Goal: Information Seeking & Learning: Learn about a topic

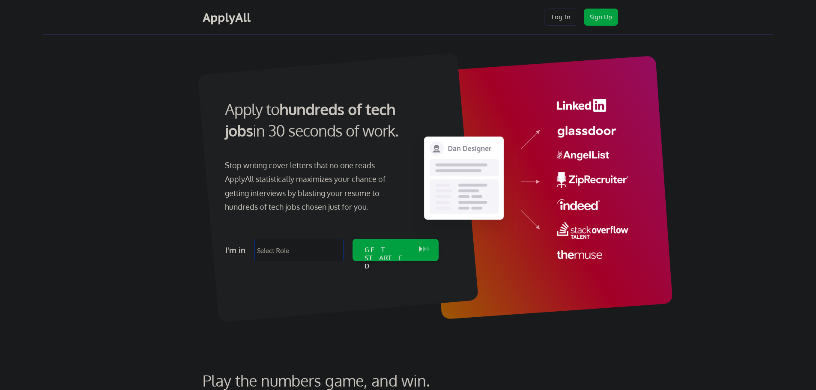
click at [304, 253] on select "Select Role Software Engineering Product Management Customer Success Sales UI/U…" at bounding box center [298, 250] width 89 height 22
click at [338, 271] on div at bounding box center [337, 188] width 281 height 270
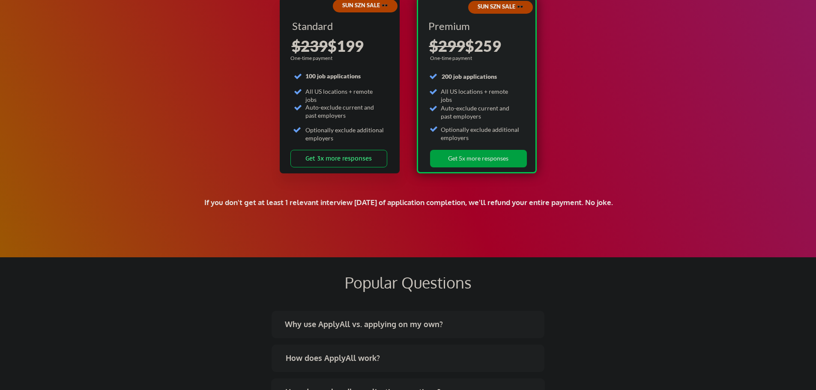
scroll to position [1457, 0]
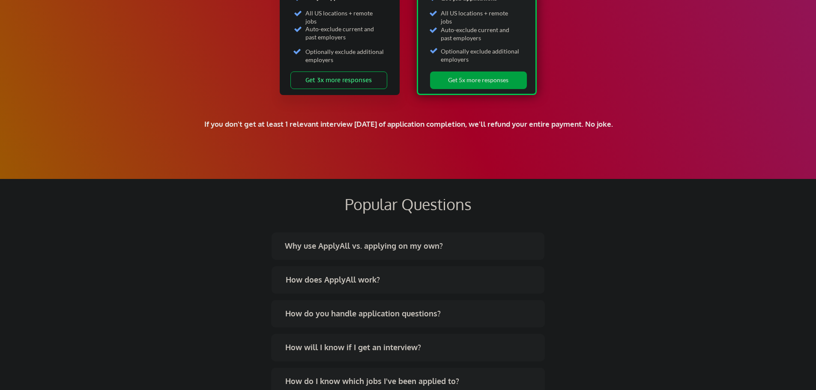
click at [485, 251] on div "Why use ApplyAll vs. applying on my own?" at bounding box center [407, 248] width 258 height 14
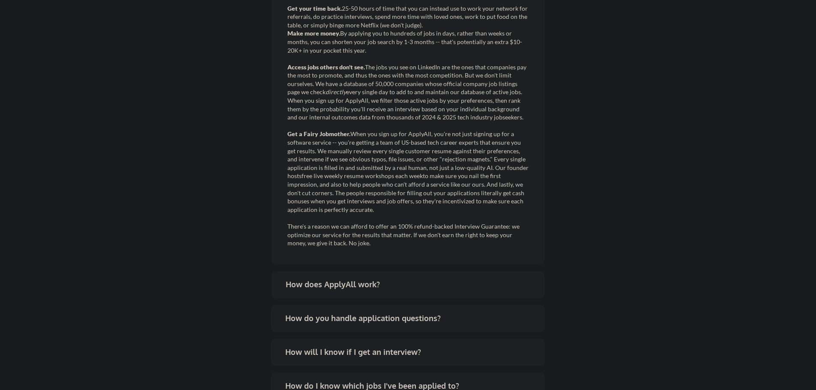
scroll to position [1756, 0]
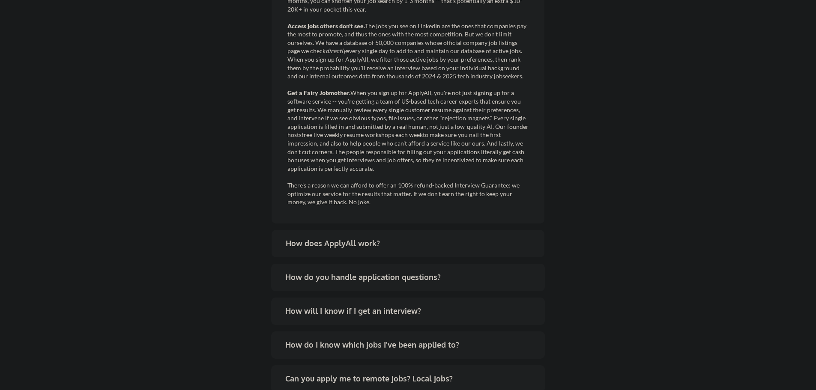
click at [380, 243] on div "How does ApplyAll work?" at bounding box center [411, 243] width 251 height 11
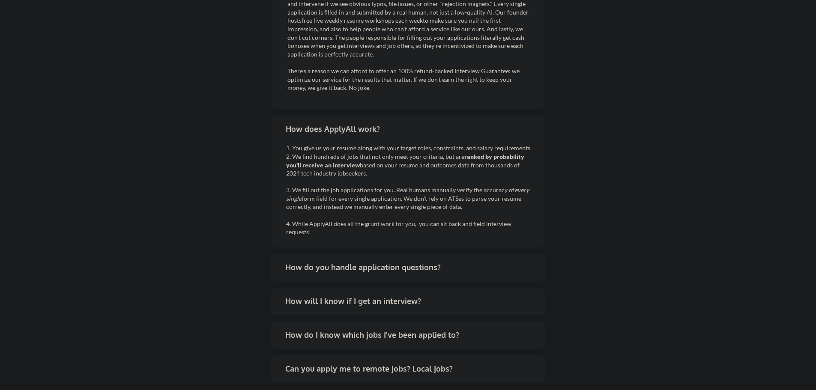
scroll to position [1885, 0]
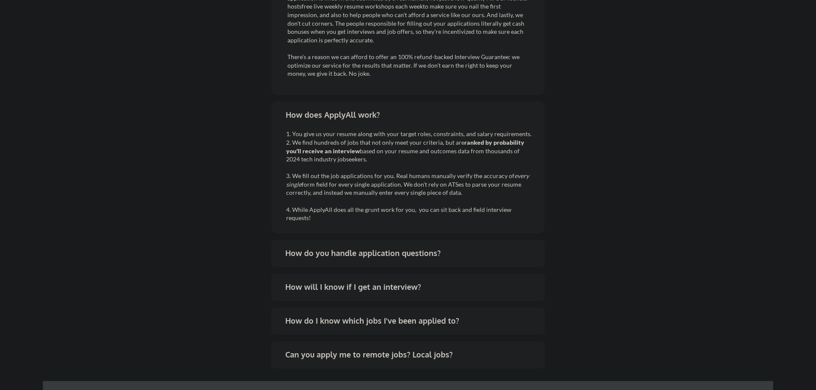
click at [480, 248] on div "How do you handle application questions?" at bounding box center [410, 253] width 251 height 11
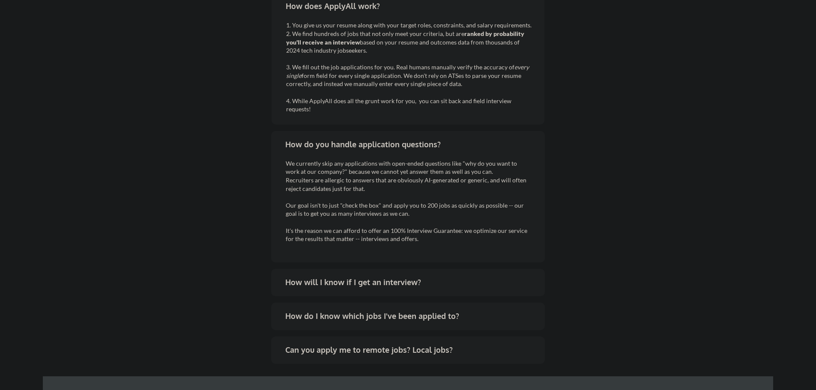
scroll to position [2014, 0]
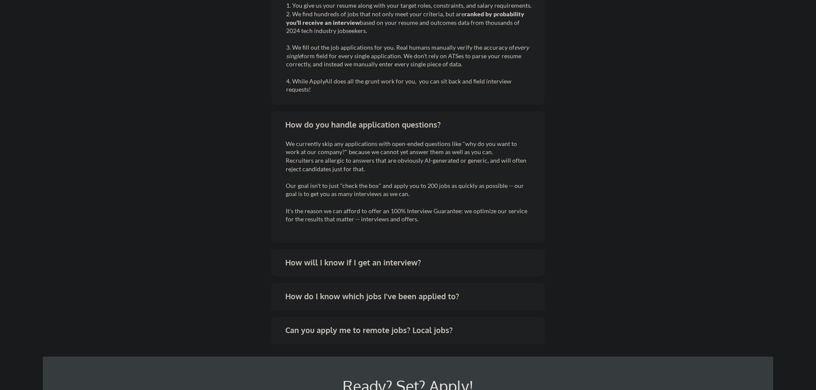
click at [472, 258] on div "How will I know if I get an interview?" at bounding box center [410, 262] width 251 height 11
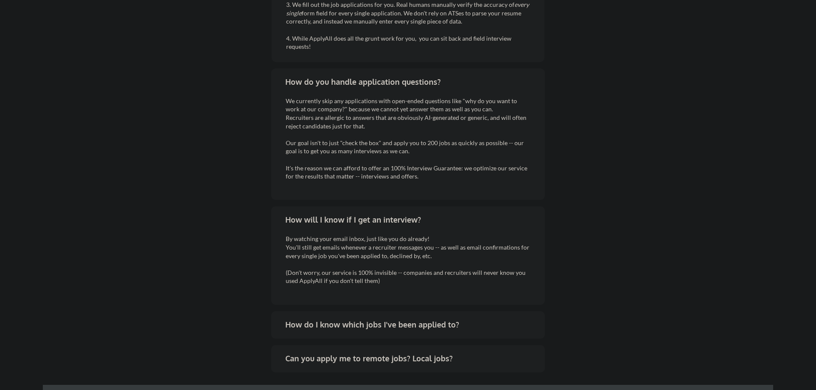
scroll to position [2099, 0]
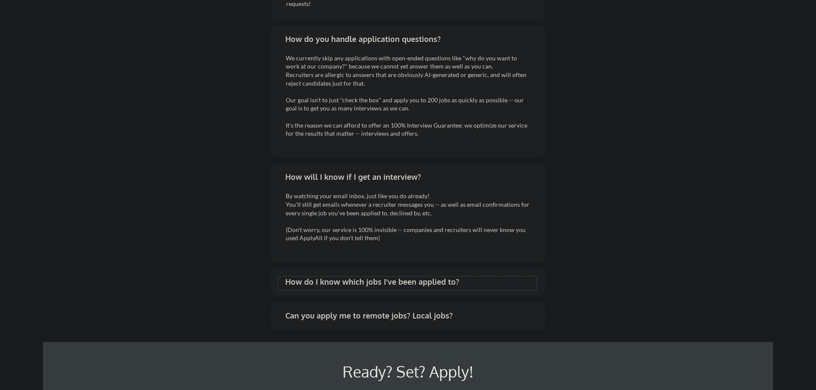
click at [453, 287] on div "How do I know which jobs I've been applied to?" at bounding box center [407, 284] width 258 height 14
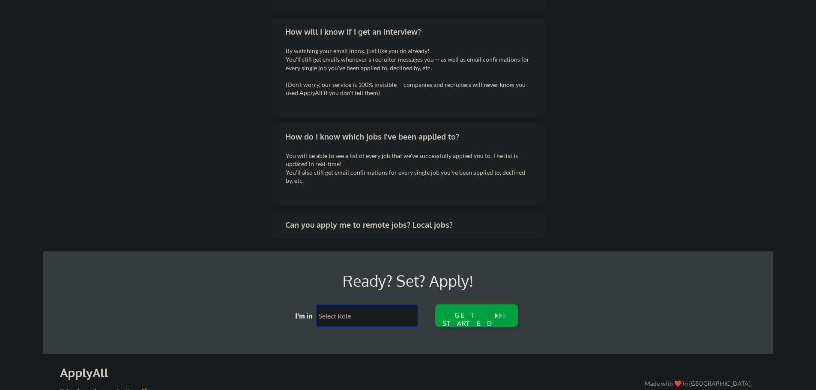
scroll to position [2271, 0]
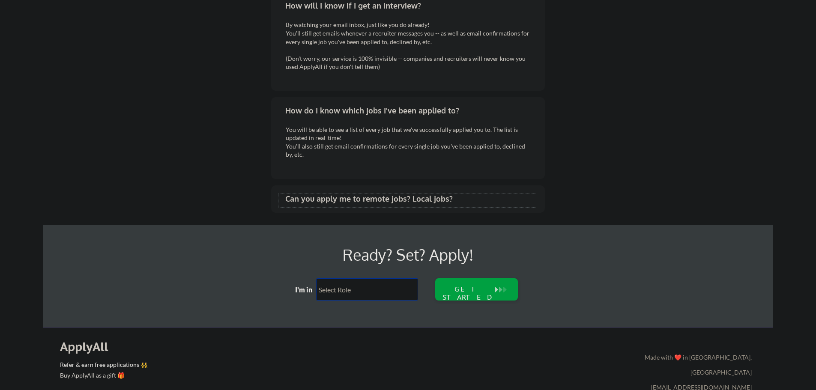
click at [450, 199] on div "Can you apply me to remote jobs? Local jobs?" at bounding box center [410, 199] width 251 height 11
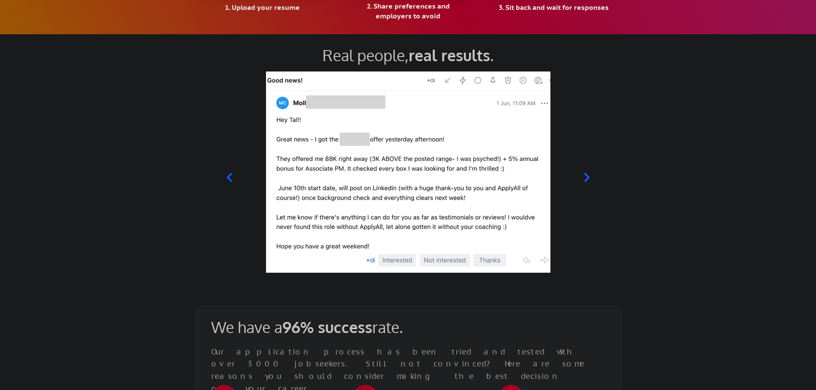
scroll to position [814, 0]
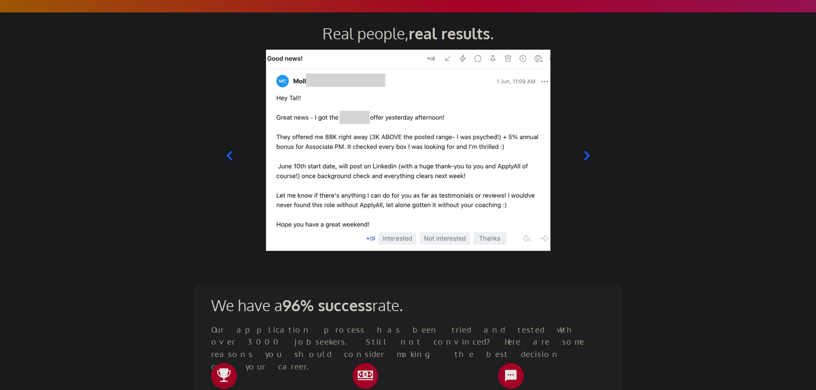
click at [587, 152] on icon at bounding box center [586, 155] width 11 height 11
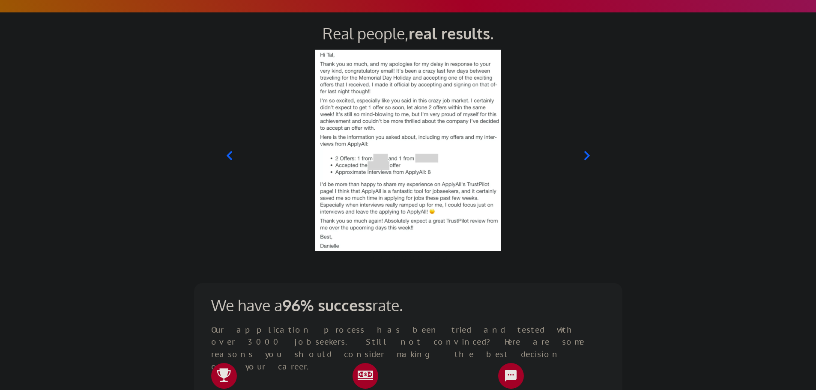
click at [583, 154] on icon at bounding box center [586, 155] width 11 height 11
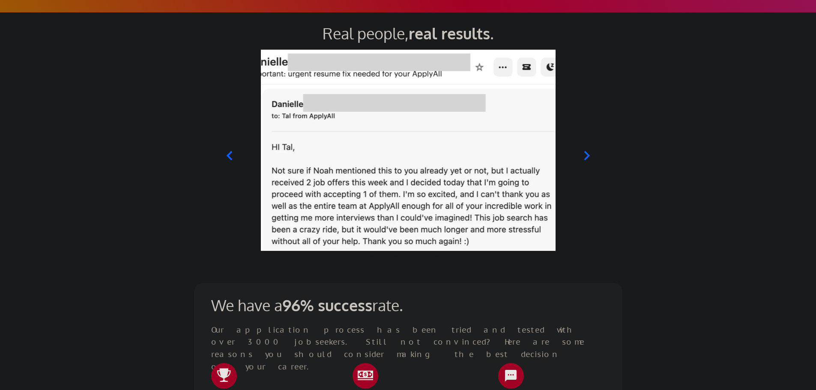
click at [230, 153] on icon at bounding box center [229, 155] width 6 height 9
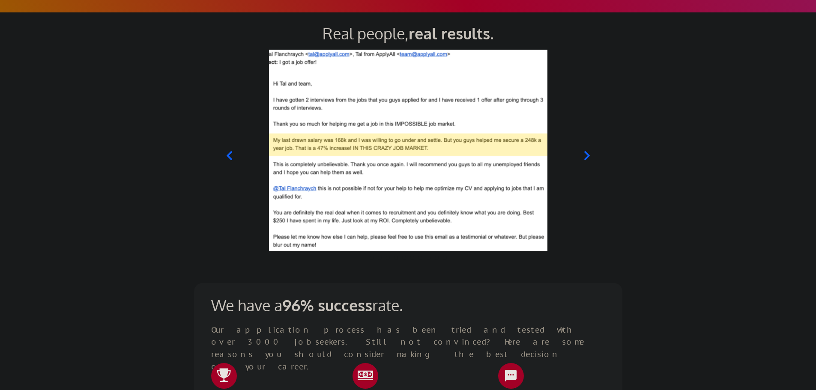
click at [580, 152] on div at bounding box center [408, 150] width 422 height 201
click at [584, 153] on icon at bounding box center [586, 155] width 11 height 11
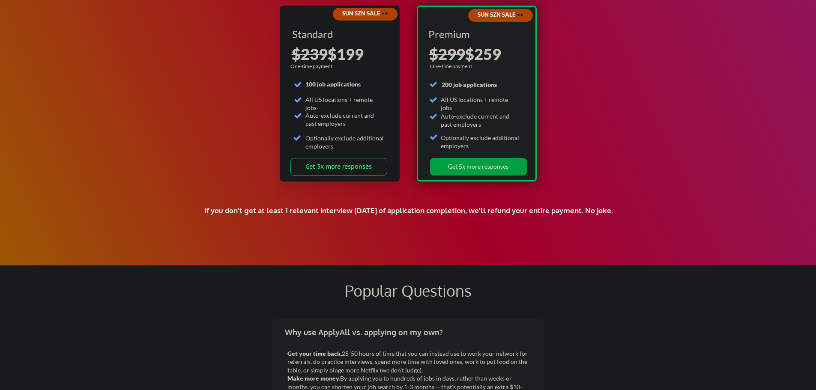
scroll to position [1371, 0]
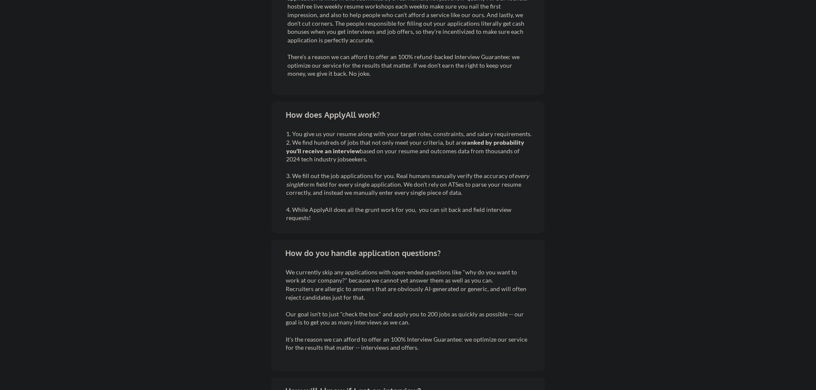
drag, startPoint x: 634, startPoint y: 297, endPoint x: 692, endPoint y: 203, distance: 110.6
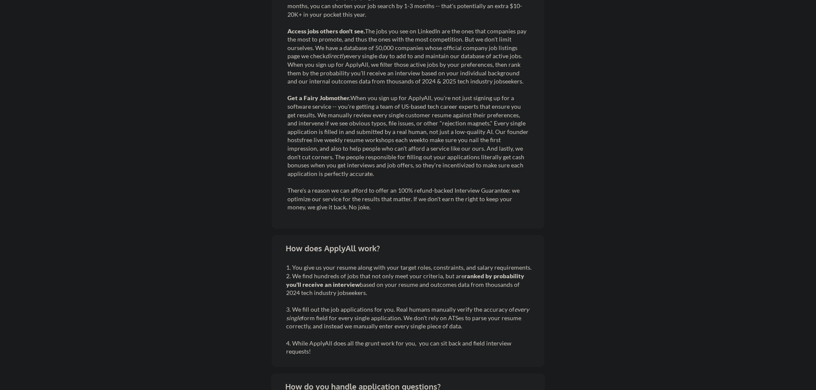
scroll to position [0, 0]
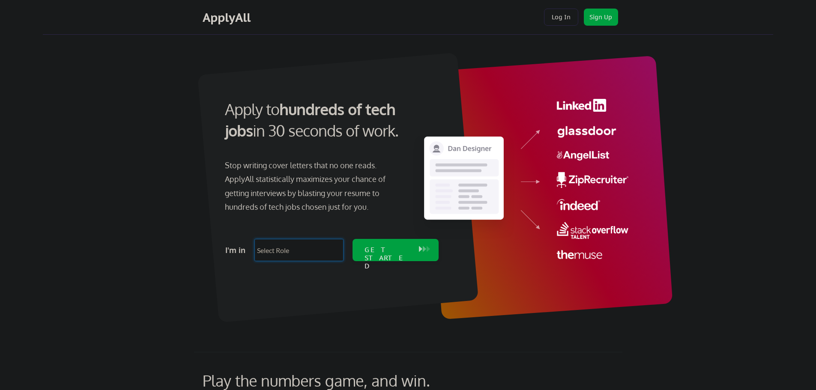
click at [305, 247] on select "Select Role Software Engineering Product Management Customer Success Sales UI/U…" at bounding box center [298, 250] width 89 height 22
